Goal: Task Accomplishment & Management: Use online tool/utility

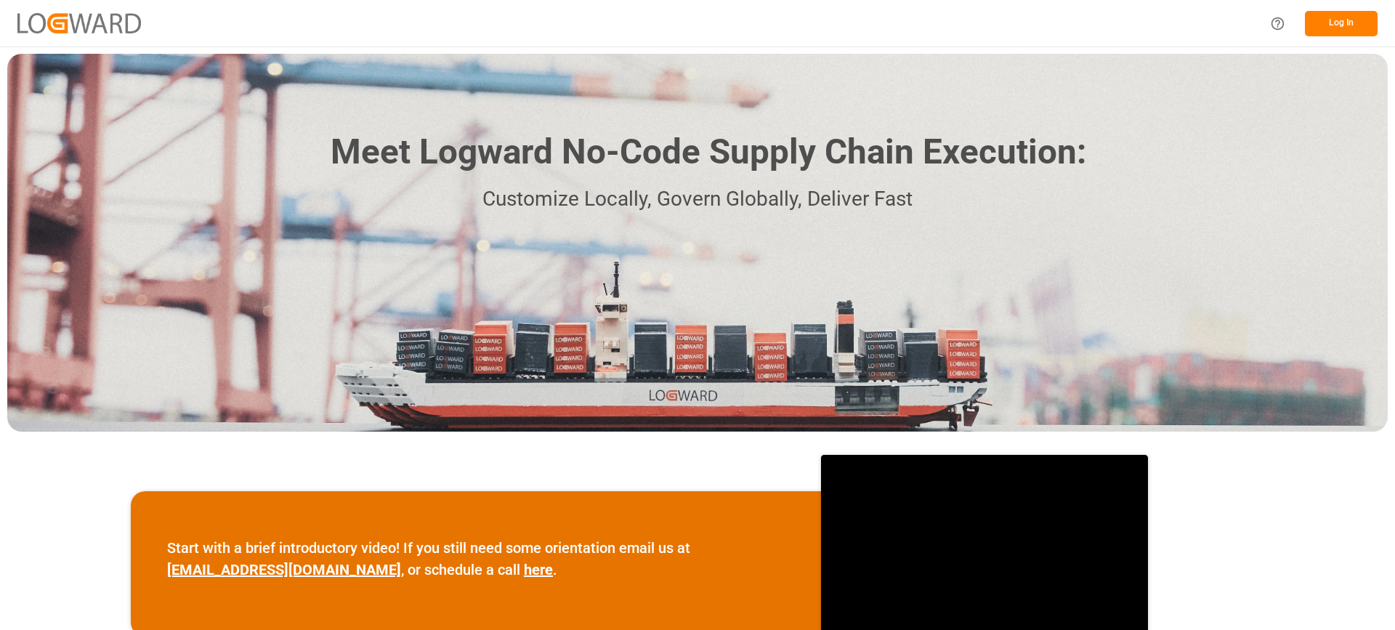
click at [1335, 19] on button "Log In" at bounding box center [1341, 23] width 73 height 25
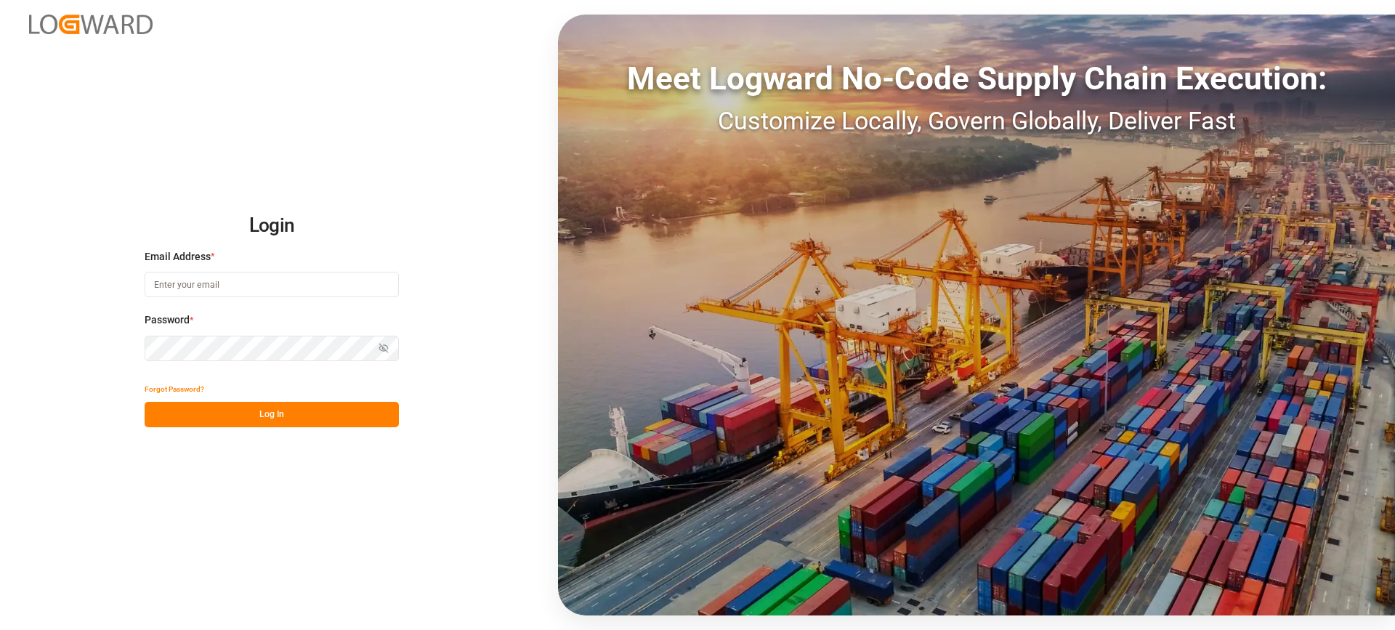
type input "[EMAIL_ADDRESS][PERSON_NAME][DOMAIN_NAME]"
click at [308, 420] on button "Log In" at bounding box center [272, 414] width 254 height 25
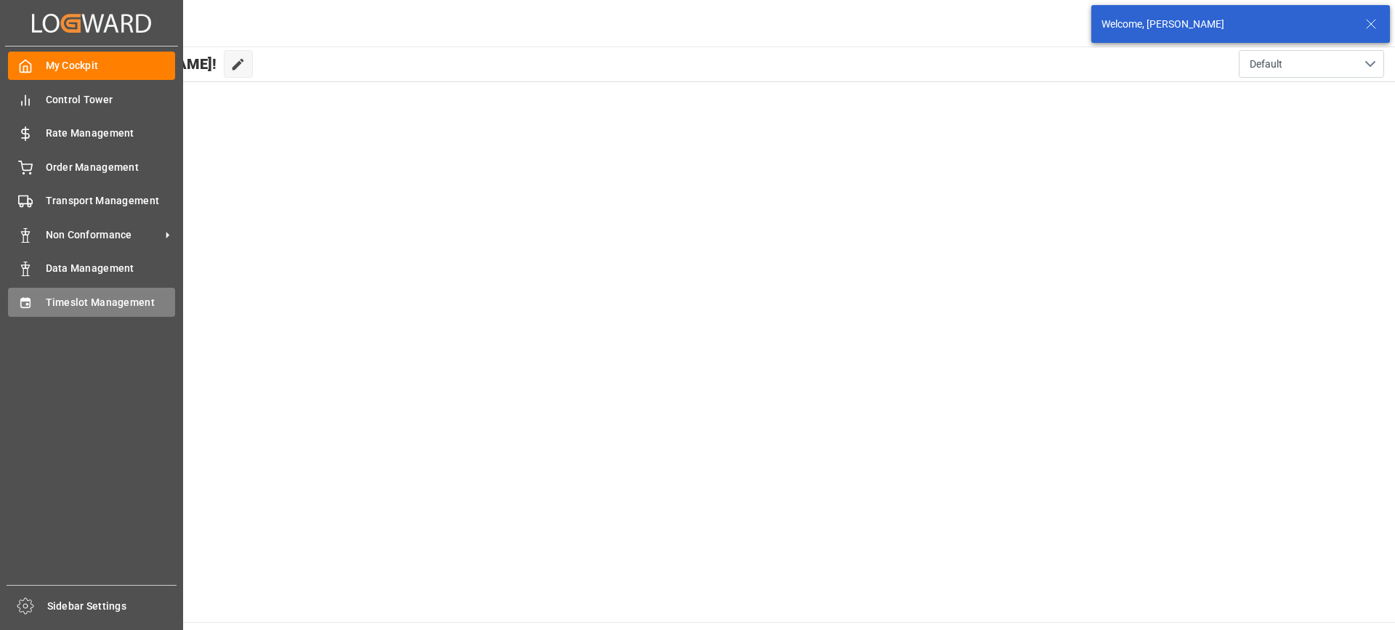
click at [36, 299] on div "Timeslot Management Timeslot Management" at bounding box center [91, 302] width 167 height 28
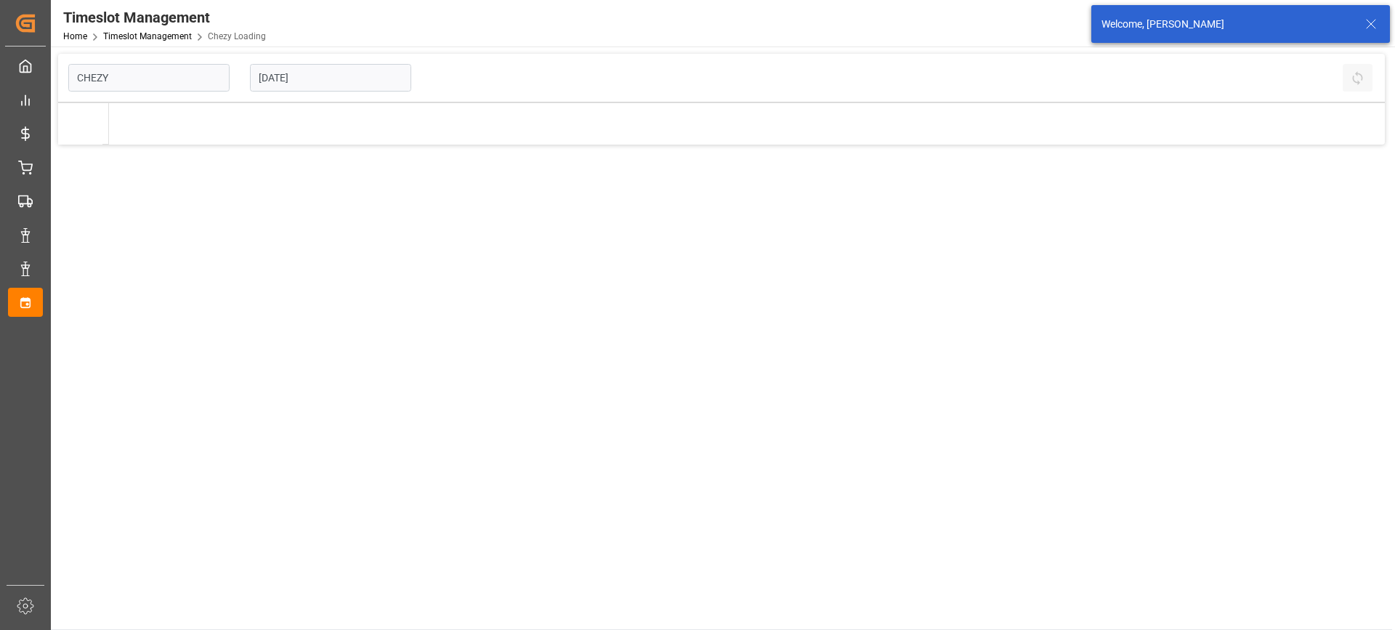
type input "Chezy Loading"
